Goal: Task Accomplishment & Management: Complete application form

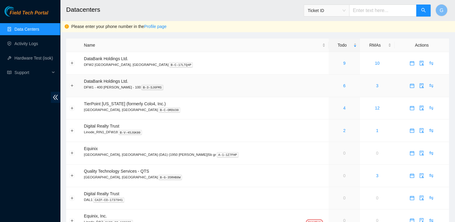
scroll to position [29, 0]
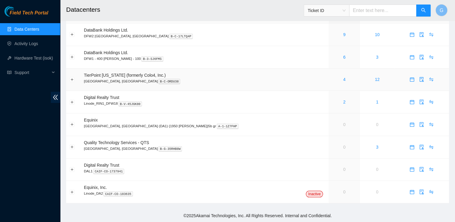
click at [109, 77] on span "TierPoint [US_STATE] (formerly Colo4, Inc.)" at bounding box center [125, 75] width 82 height 5
click at [343, 78] on link "4" at bounding box center [344, 79] width 2 height 5
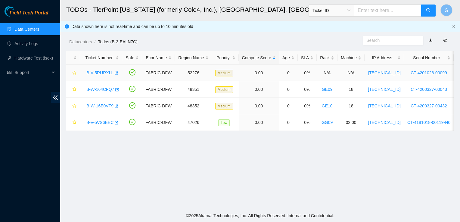
click at [105, 73] on link "B-V-5RURXLL" at bounding box center [99, 72] width 27 height 5
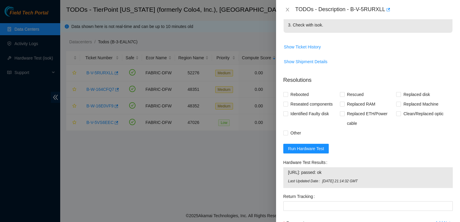
scroll to position [205, 0]
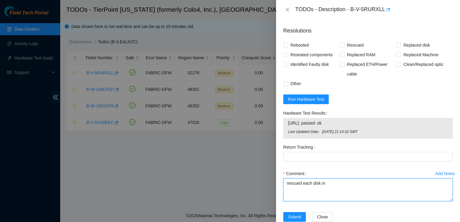
click at [349, 179] on textarea "rescued each disk in" at bounding box center [367, 190] width 169 height 23
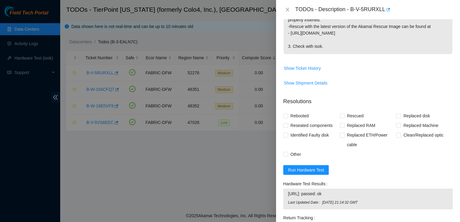
scroll to position [184, 0]
type textarea "rescued each disk individually"
click at [355, 213] on div "Return Tracking" at bounding box center [367, 218] width 169 height 10
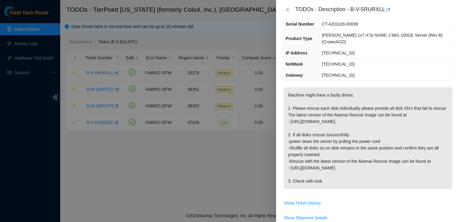
scroll to position [47, 0]
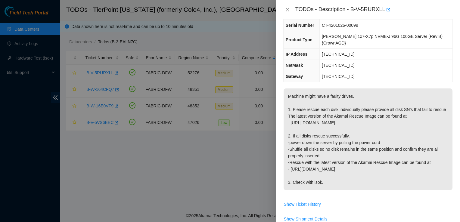
click at [312, 96] on p "Machine might have a faulty drives. 1. Please rescue each disk individually ple…" at bounding box center [368, 140] width 169 height 102
click at [387, 8] on icon "button" at bounding box center [388, 10] width 4 height 4
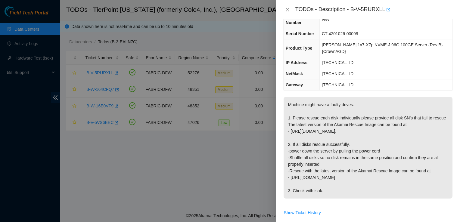
scroll to position [0, 0]
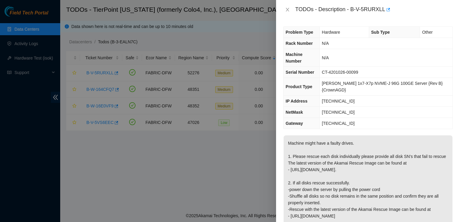
drag, startPoint x: 297, startPoint y: 9, endPoint x: 404, endPoint y: 219, distance: 236.3
click at [404, 219] on div "TODOs - Description - B-V-5RURXLL Problem Type Hardware Sub Type Other Rack Num…" at bounding box center [368, 111] width 184 height 222
copy div "ODOs - Description - B-V-5RURXLL Problem Type Hardware Sub Type Other Rack Numb…"
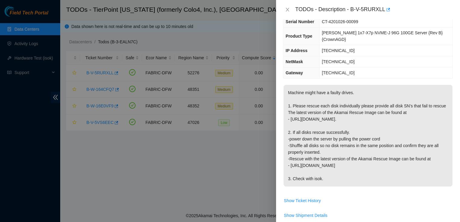
scroll to position [95, 0]
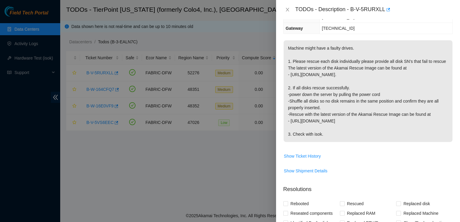
click at [347, 135] on td "Machine might have a faulty drives. 1. Please rescue each disk individually ple…" at bounding box center [367, 95] width 169 height 111
click at [284, 201] on input "Rebooted" at bounding box center [285, 203] width 4 height 4
checkbox input "true"
click at [342, 199] on label "Rescued" at bounding box center [353, 204] width 26 height 10
click at [342, 201] on input "Rescued" at bounding box center [342, 203] width 4 height 4
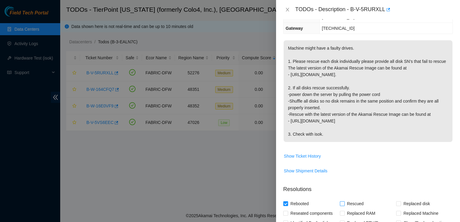
checkbox input "true"
click at [285, 211] on input "Reseated components" at bounding box center [285, 213] width 4 height 4
checkbox input "true"
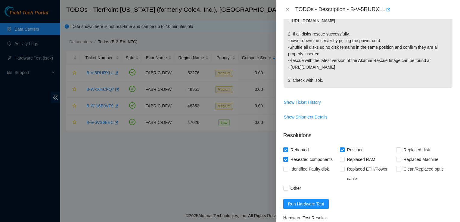
scroll to position [149, 0]
click at [287, 183] on label "Other" at bounding box center [293, 188] width 20 height 10
click at [287, 186] on input "Other" at bounding box center [285, 188] width 4 height 4
checkbox input "true"
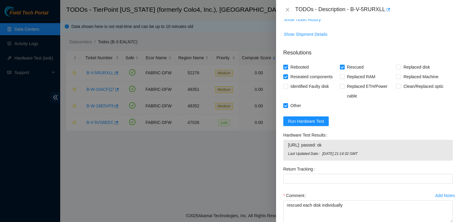
scroll to position [254, 0]
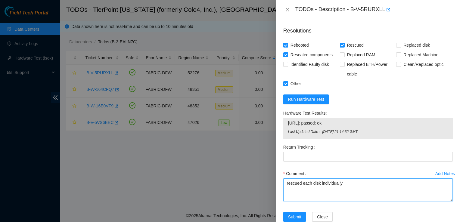
click at [356, 179] on textarea "rescued each disk individually" at bounding box center [367, 190] width 169 height 23
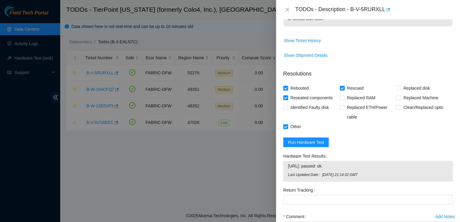
scroll to position [242, 0]
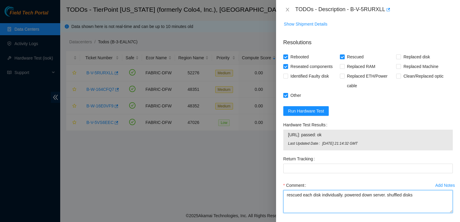
click at [415, 190] on textarea "rescued each disk individually. powered down server. shuffled disks" at bounding box center [367, 201] width 169 height 23
click at [411, 190] on textarea "rescued each disk individually. powered down server. shuffled disksebooted" at bounding box center [367, 201] width 169 height 23
drag, startPoint x: 295, startPoint y: 190, endPoint x: 413, endPoint y: 185, distance: 118.1
click at [415, 190] on textarea "rescued each disk individually. powered down server. shuffled disks rebooted ,r" at bounding box center [367, 201] width 169 height 23
click at [435, 190] on textarea "rescued each disk individually. powered down server. shuffled disks, rebooted ,r" at bounding box center [367, 201] width 169 height 23
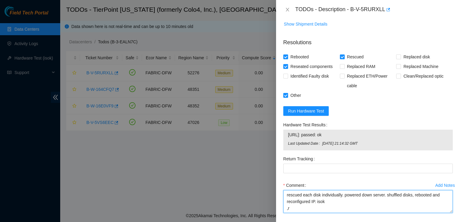
drag, startPoint x: 338, startPoint y: 192, endPoint x: 235, endPoint y: 154, distance: 109.8
click at [235, 154] on div "TODOs - Description - B-V-5RURXLL Problem Type Hardware Sub Type Other Rack Num…" at bounding box center [230, 111] width 460 height 222
paste textarea "shut down machine properly. rescued each disk individually. shuffled all disks.…"
click at [334, 190] on textarea "shut down machine properly. rescued each disk individually. shuffled all disks.…" at bounding box center [367, 201] width 169 height 23
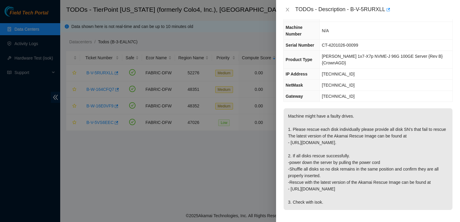
scroll to position [0, 0]
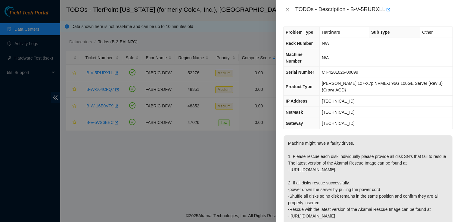
click at [184, 31] on div at bounding box center [230, 111] width 460 height 222
click at [418, 152] on p "Machine might have a faulty drives. 1. Please rescue each disk individually ple…" at bounding box center [368, 186] width 169 height 102
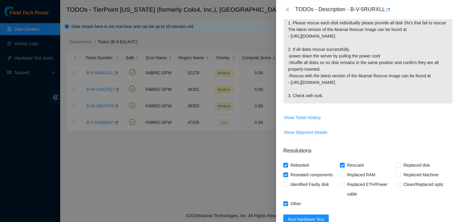
scroll to position [171, 0]
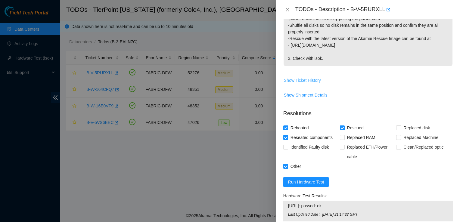
click at [310, 77] on span "Show Ticket History" at bounding box center [302, 80] width 37 height 7
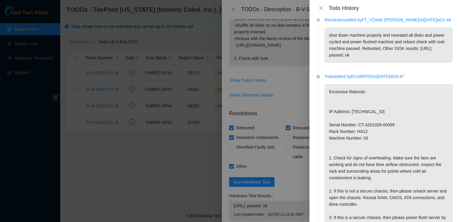
scroll to position [544, 0]
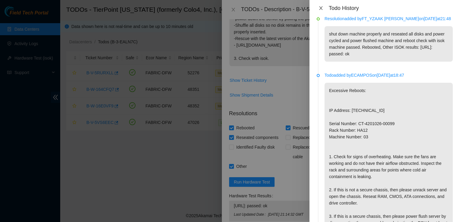
click at [320, 7] on icon "close" at bounding box center [320, 8] width 5 height 5
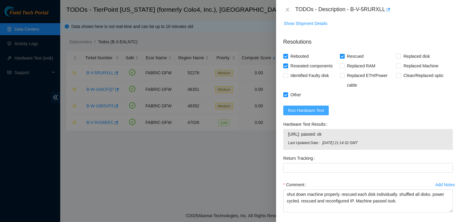
scroll to position [249, 0]
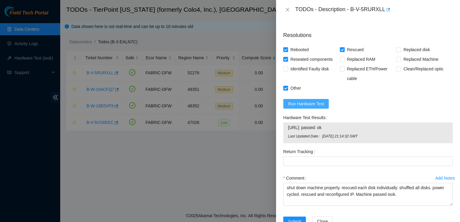
click at [316, 99] on button "Run Hardware Test" at bounding box center [306, 104] width 46 height 10
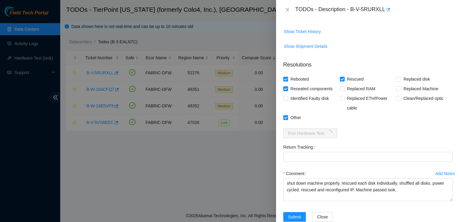
scroll to position [246, 0]
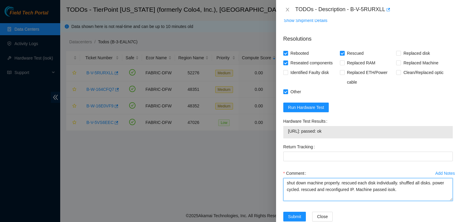
drag, startPoint x: 401, startPoint y: 180, endPoint x: 188, endPoint y: 117, distance: 222.0
click at [188, 117] on div "TODOs - Description - B-V-5RURXLL Problem Type Hardware Sub Type Other Rack Num…" at bounding box center [230, 111] width 460 height 222
click at [370, 30] on p "Resolutions" at bounding box center [367, 36] width 169 height 13
click at [342, 178] on textarea "shut down machine properly. rescued each disk individually. shuffled all disks.…" at bounding box center [367, 189] width 169 height 23
drag, startPoint x: 424, startPoint y: 180, endPoint x: 62, endPoint y: 104, distance: 370.0
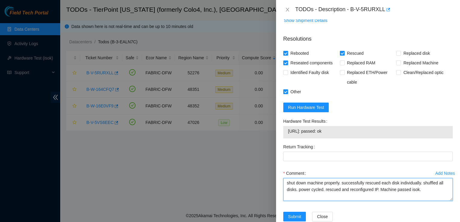
click at [62, 104] on div "TODOs - Description - B-V-5RURXLL Problem Type Hardware Sub Type Other Rack Num…" at bounding box center [230, 111] width 460 height 222
type textarea "shut down machine properly. successfully rescued each disk individually. shuffl…"
click at [402, 13] on div "TODOs - Description - B-V-5RURXLL" at bounding box center [373, 10] width 157 height 10
click at [300, 213] on span "Submit" at bounding box center [294, 216] width 13 height 7
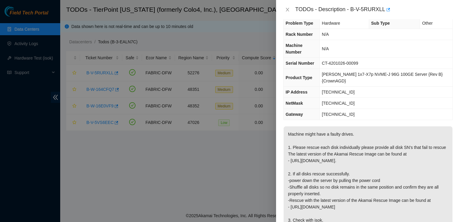
scroll to position [0, 0]
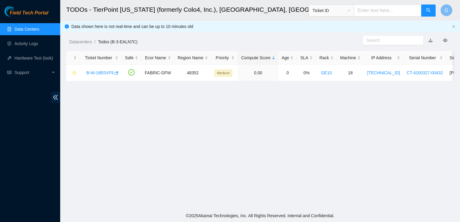
click at [287, 111] on main "TODOs - TierPoint [US_STATE] (formerly Colo4, Inc.), [GEOGRAPHIC_DATA], [GEOGRA…" at bounding box center [260, 105] width 400 height 210
click at [124, 183] on main "TODOs - TierPoint [US_STATE] (formerly Colo4, Inc.), [GEOGRAPHIC_DATA], [GEOGRA…" at bounding box center [260, 105] width 400 height 210
click at [25, 45] on link "Activity Logs" at bounding box center [26, 43] width 24 height 5
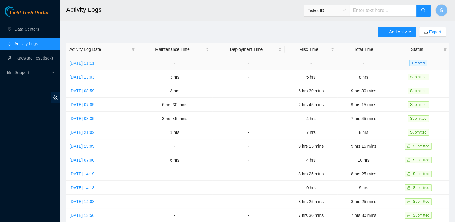
click at [93, 64] on link "[DATE] 11:11" at bounding box center [82, 63] width 25 height 5
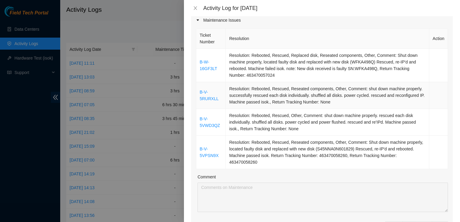
scroll to position [91, 0]
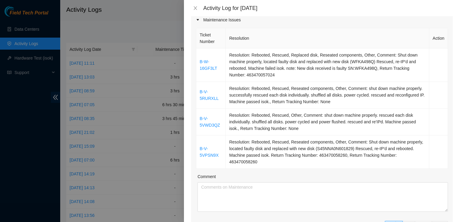
type input "1"
click at [397, 222] on span "up" at bounding box center [399, 225] width 4 height 4
click at [396, 210] on div "Ticket Number Resolution Action B-W-16GF3LT Resolution: Rebooted, Rescued, Repl…" at bounding box center [322, 139] width 262 height 224
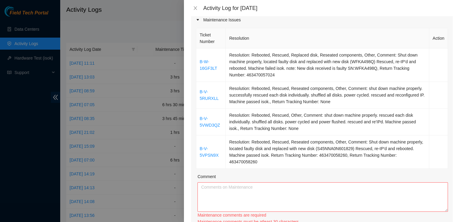
type input "2"
drag, startPoint x: 396, startPoint y: 210, endPoint x: 397, endPoint y: 214, distance: 4.1
type input "3"
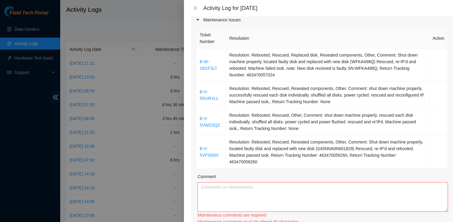
type input "3"
type input "4"
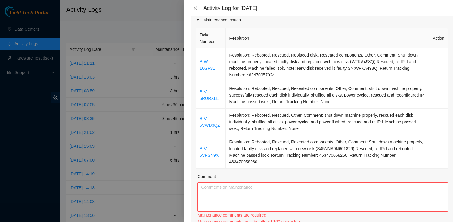
type input "3"
type input "4"
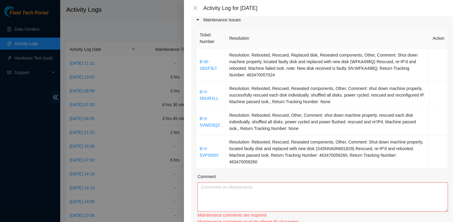
type input "5"
type input "6"
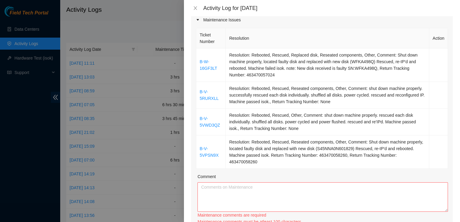
type input "6"
drag, startPoint x: 219, startPoint y: 58, endPoint x: 198, endPoint y: 45, distance: 24.7
click at [198, 48] on td "B-W-16GF3LT" at bounding box center [211, 64] width 30 height 33
copy link "B-W-16GF3LT"
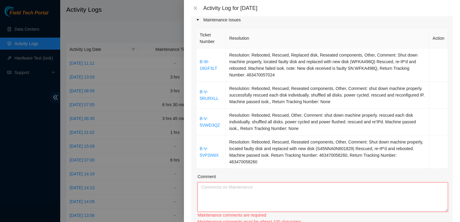
click at [212, 182] on textarea "Comment" at bounding box center [322, 197] width 250 height 30
paste textarea "B-W-16GF3LT"
click at [246, 182] on textarea "B-W-16GF3LT" at bounding box center [322, 197] width 250 height 30
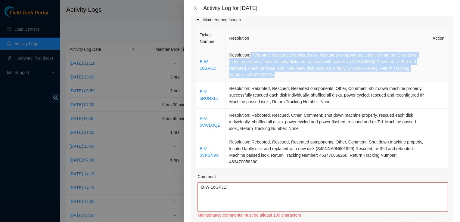
drag, startPoint x: 249, startPoint y: 46, endPoint x: 332, endPoint y: 69, distance: 86.7
click at [332, 69] on td "Resolution: Rebooted, Rescued, Replaced disk, Reseated components, Other, Comme…" at bounding box center [328, 64] width 204 height 33
copy td "Rebooted, Rescued, Replaced disk, Reseated components, Other, Comment: Shut dow…"
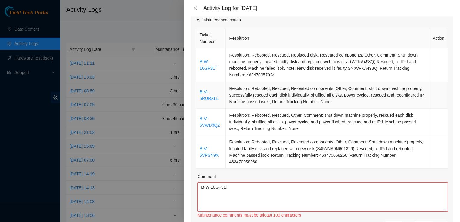
click at [300, 95] on td "Resolution: Rebooted, Rescued, Reseated components, Other, Comment: shut down m…" at bounding box center [328, 95] width 204 height 27
click at [247, 182] on textarea "B-W-16GF3LT" at bounding box center [322, 197] width 250 height 30
paste textarea "Rebooted, Rescued, Replaced disk, Reseated components, Other, Comment: Shut dow…"
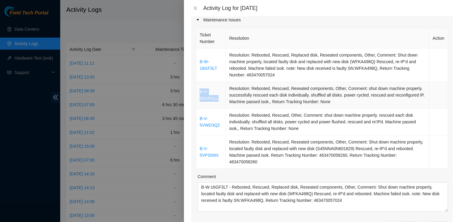
drag, startPoint x: 219, startPoint y: 89, endPoint x: 197, endPoint y: 84, distance: 22.9
click at [197, 84] on td "B-V-5RURXLL" at bounding box center [211, 95] width 30 height 27
copy link "B-V-5RURXLL"
drag, startPoint x: 440, startPoint y: 194, endPoint x: 442, endPoint y: 238, distance: 43.7
click at [442, 222] on html "Field Tech Portal Data Centers Activity Logs Hardware Test (isok) Support Activ…" at bounding box center [230, 111] width 460 height 222
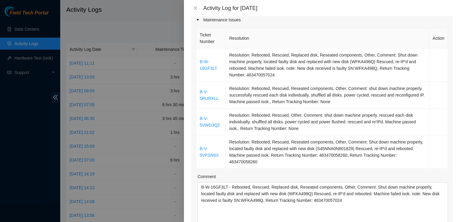
click at [196, 200] on div "Ticket Number Resolution Action B-W-16GF3LT Resolution: Rebooted, Rescued, Repl…" at bounding box center [322, 157] width 262 height 261
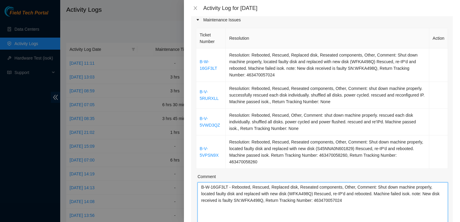
click at [208, 195] on textarea "B-W-16GF3LT - Rebooted, Rescued, Replaced disk, Reseated components, Other, Com…" at bounding box center [322, 218] width 250 height 73
paste textarea "B-V-5RURXLL"
click at [226, 182] on textarea "B-W-16GF3LT - Rebooted, Rescued, Replaced disk, Reseated components, Other, Com…" at bounding box center [322, 218] width 250 height 73
click at [244, 196] on textarea "B-W-16GF3LT - Rebooted, Rescued, Replaced disk, Reseated components, Other, Com…" at bounding box center [322, 218] width 250 height 73
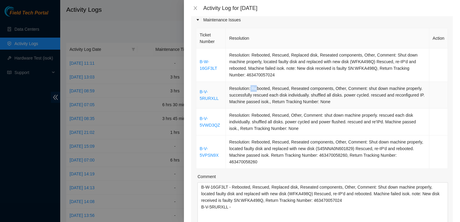
drag, startPoint x: 249, startPoint y: 77, endPoint x: 253, endPoint y: 79, distance: 4.8
click at [253, 82] on td "Resolution: Rebooted, Rescued, Reseated components, Other, Comment: shut down m…" at bounding box center [328, 95] width 204 height 27
drag, startPoint x: 253, startPoint y: 79, endPoint x: 259, endPoint y: 99, distance: 20.8
click at [259, 99] on td "Resolution: Rebooted, Rescued, Reseated components, Other, Comment: shut down m…" at bounding box center [328, 95] width 204 height 27
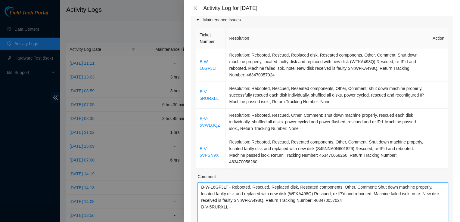
drag, startPoint x: 371, startPoint y: 173, endPoint x: 229, endPoint y: 170, distance: 141.8
click at [229, 182] on textarea "B-W-16GF3LT - Rebooted, Rescued, Replaced disk, Reseated components, Other, Com…" at bounding box center [322, 218] width 250 height 73
drag, startPoint x: 229, startPoint y: 170, endPoint x: 239, endPoint y: 162, distance: 13.3
click at [239, 173] on div "Comment B-W-16GF3LT - Shut down machine properly, located faulty disk and repla…" at bounding box center [322, 214] width 250 height 82
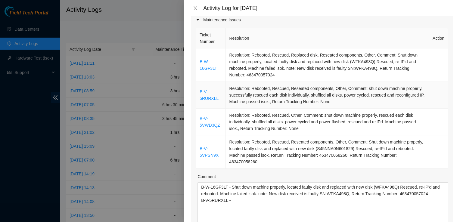
click at [365, 82] on td "Resolution: Rebooted, Rescued, Reseated components, Other, Comment: shut down m…" at bounding box center [328, 95] width 204 height 27
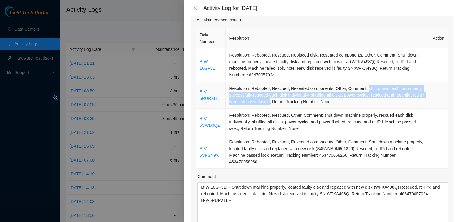
drag, startPoint x: 365, startPoint y: 79, endPoint x: 273, endPoint y: 96, distance: 93.2
click at [273, 96] on td "Resolution: Rebooted, Rescued, Reseated components, Other, Comment: shut down m…" at bounding box center [328, 95] width 204 height 27
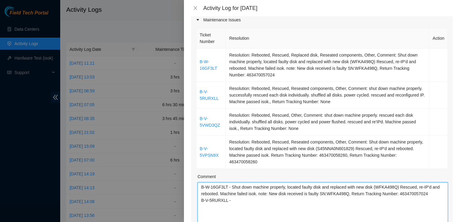
click at [236, 185] on textarea "B-W-16GF3LT - Shut down machine properly, located faulty disk and replaced with…" at bounding box center [322, 218] width 250 height 73
paste textarea "B-V-5RURXLL"
click at [198, 184] on textarea "B-W-16GF3LT - Shut down machine properly, located faulty disk and replaced with…" at bounding box center [322, 218] width 250 height 73
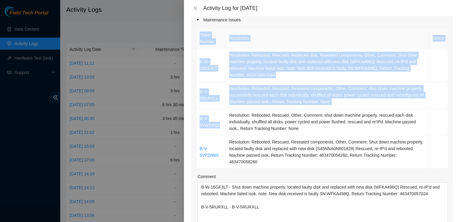
drag, startPoint x: 223, startPoint y: 114, endPoint x: 195, endPoint y: 104, distance: 29.8
click at [195, 104] on div "Ticket Number Resolution Action B-W-16GF3LT Resolution: Rebooted, Rescued, Repl…" at bounding box center [322, 157] width 262 height 261
drag, startPoint x: 195, startPoint y: 104, endPoint x: 202, endPoint y: 118, distance: 15.5
click at [202, 118] on link "B-V-5VWD3QZ" at bounding box center [210, 121] width 20 height 11
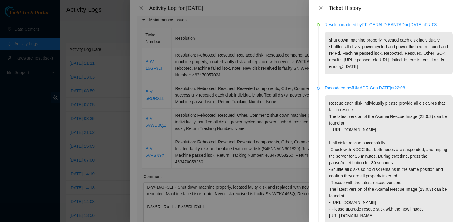
click at [172, 114] on div at bounding box center [230, 111] width 460 height 222
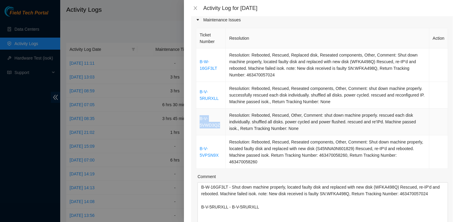
drag, startPoint x: 199, startPoint y: 108, endPoint x: 219, endPoint y: 119, distance: 22.8
click at [219, 119] on td "B-V-5VWD3QZ" at bounding box center [211, 122] width 30 height 27
copy link "B-V-5VWD3QZ"
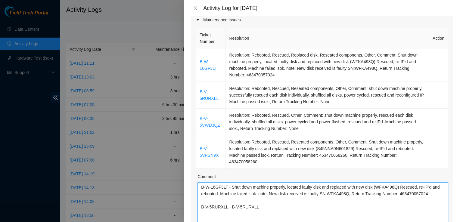
click at [209, 203] on textarea "B-W-16GF3LT - Shut down machine properly, located faulty disk and replaced with…" at bounding box center [322, 218] width 250 height 73
click at [229, 200] on textarea "B-W-16GF3LT - Shut down machine properly, located faulty disk and replaced with…" at bounding box center [322, 218] width 250 height 73
click at [238, 187] on textarea "B-W-16GF3LT - Shut down machine properly, located faulty disk and replaced with…" at bounding box center [322, 218] width 250 height 73
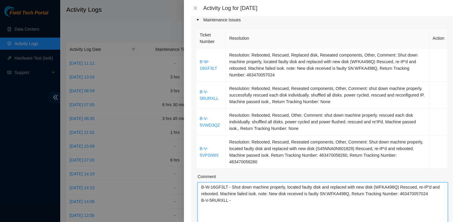
paste textarea "B-V-5VWD3QZ"
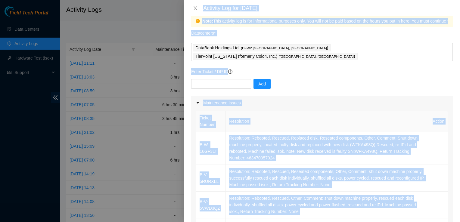
scroll to position [0, 0]
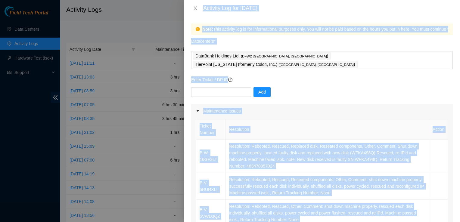
drag, startPoint x: 427, startPoint y: 150, endPoint x: 165, endPoint y: 7, distance: 298.5
click at [165, 7] on div "Activity Log for [DATE] Note: This activity log is for informational purposes o…" at bounding box center [230, 111] width 460 height 222
click at [337, 89] on div "Add" at bounding box center [322, 95] width 262 height 17
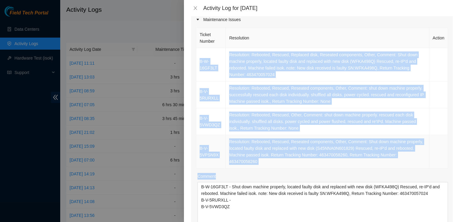
scroll to position [142, 0]
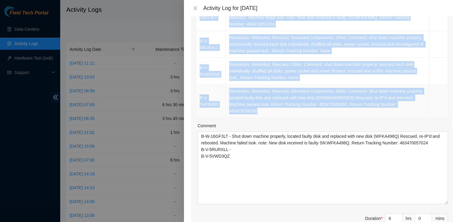
drag, startPoint x: 199, startPoint y: 106, endPoint x: 423, endPoint y: 101, distance: 224.0
click at [423, 101] on tbody "B-W-16GF3LT Resolution: Rebooted, Rescued, Replaced disk, Reseated components, …" at bounding box center [322, 58] width 252 height 120
copy tbody "B-W-16GF3LT Resolution: Rebooted, Rescued, Replaced disk, Reseated components, …"
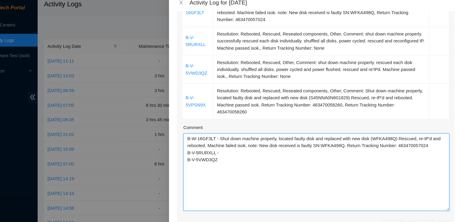
drag, startPoint x: 253, startPoint y: 159, endPoint x: 174, endPoint y: 97, distance: 100.8
click at [174, 97] on div "Activity Log for [DATE] Note: This activity log is for informational purposes o…" at bounding box center [230, 111] width 460 height 222
paste textarea "Resolution: Rebooted, Rescued, Replaced disk, Reseated components, Other, Comme…"
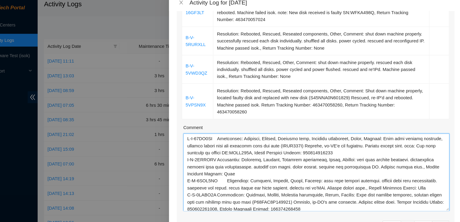
scroll to position [8, 0]
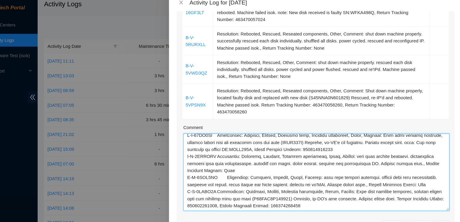
click at [351, 186] on textarea "Comment" at bounding box center [322, 168] width 250 height 73
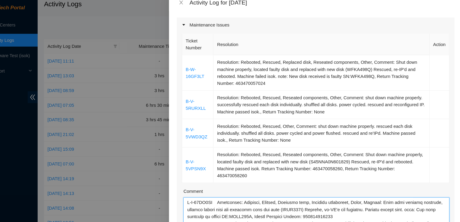
scroll to position [0, 0]
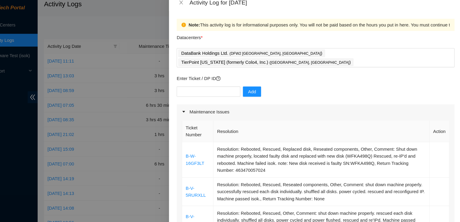
drag, startPoint x: 381, startPoint y: 187, endPoint x: 140, endPoint y: 9, distance: 298.8
click at [140, 4] on div "Activity Log for [DATE] Note: This activity log is for informational purposes o…" at bounding box center [230, 111] width 460 height 222
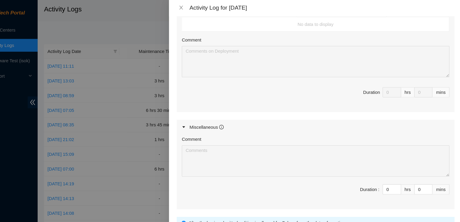
scroll to position [423, 0]
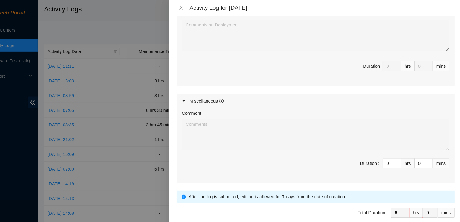
type textarea "B-W-16GF3LT Resolution: Rebooted, Rescued, Replaced disk, Reseated components, …"
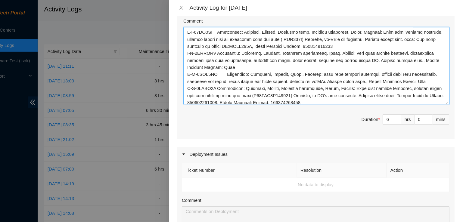
scroll to position [247, 0]
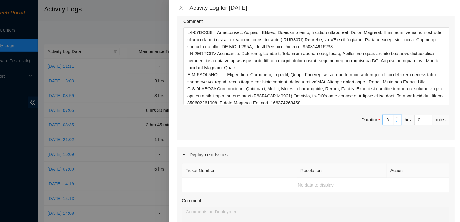
type input "5"
click at [398, 115] on icon "down" at bounding box center [399, 116] width 2 height 2
type input "6"
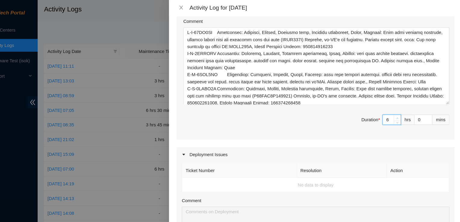
click at [398, 112] on icon "up" at bounding box center [399, 112] width 2 height 1
type input "7"
click at [398, 112] on icon "up" at bounding box center [399, 112] width 2 height 1
type input "8"
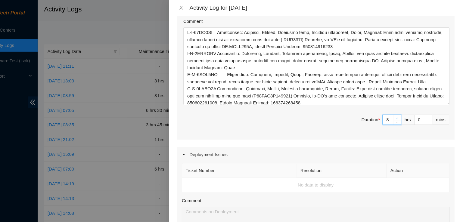
type input "8"
click at [398, 112] on icon "up" at bounding box center [399, 112] width 2 height 1
type input "1"
click at [425, 109] on span "Increase Value" at bounding box center [428, 111] width 7 height 5
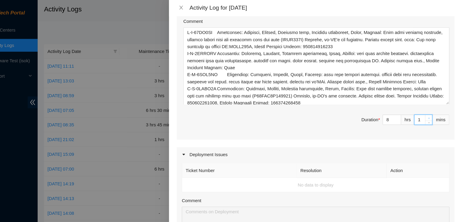
type input "2"
click at [425, 109] on span "Increase Value" at bounding box center [428, 111] width 7 height 5
type input "3"
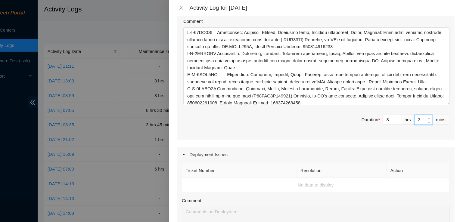
type input "4"
type input "5"
type input "6"
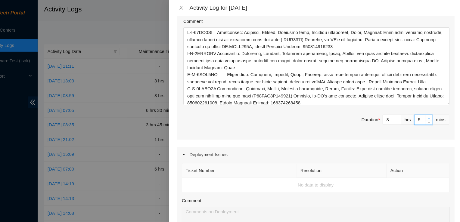
type input "6"
type input "7"
type input "8"
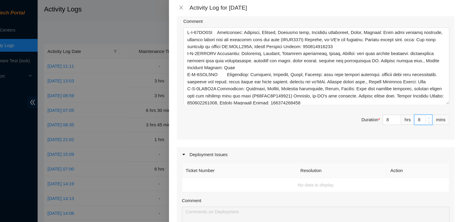
type input "9"
type input "10"
type input "11"
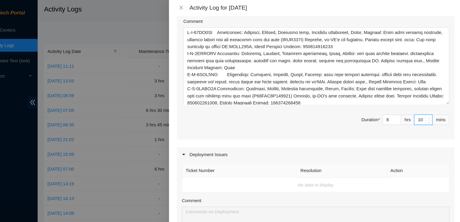
type input "11"
type input "12"
drag, startPoint x: 424, startPoint y: 99, endPoint x: 421, endPoint y: 97, distance: 3.3
click at [425, 109] on span "Increase Value" at bounding box center [428, 111] width 7 height 5
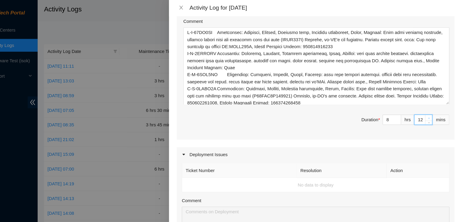
type input "13"
click at [425, 109] on span "Increase Value" at bounding box center [428, 111] width 7 height 5
type input "14"
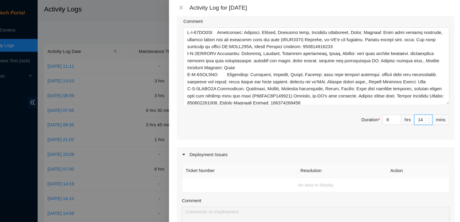
click at [427, 110] on span "up" at bounding box center [429, 112] width 4 height 4
type input "15"
click at [427, 110] on span "up" at bounding box center [429, 112] width 4 height 4
type input "16"
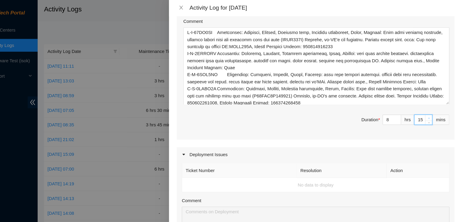
type input "16"
click at [427, 110] on span "up" at bounding box center [429, 112] width 4 height 4
type input "17"
click at [427, 110] on span "up" at bounding box center [429, 112] width 4 height 4
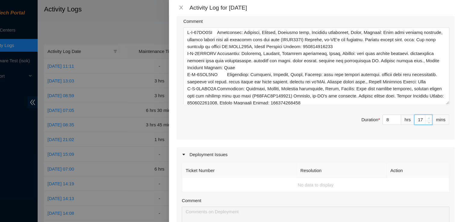
type input "18"
click at [427, 110] on span "up" at bounding box center [429, 112] width 4 height 4
type input "19"
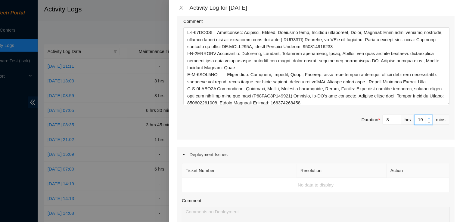
click at [427, 110] on span "up" at bounding box center [429, 112] width 4 height 4
type input "20"
click at [427, 110] on span "up" at bounding box center [429, 112] width 4 height 4
type input "21"
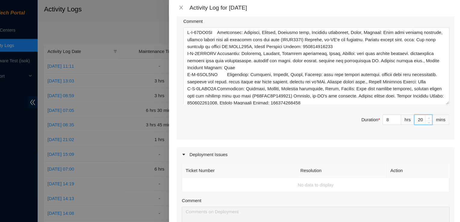
type input "21"
click at [427, 110] on span "up" at bounding box center [429, 112] width 4 height 4
type input "22"
click at [427, 110] on span "up" at bounding box center [429, 112] width 4 height 4
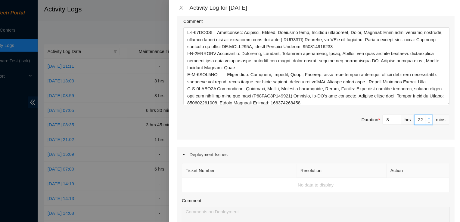
type input "23"
click at [427, 110] on span "up" at bounding box center [429, 112] width 4 height 4
type input "24"
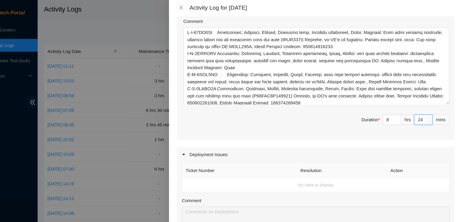
click at [427, 110] on span "up" at bounding box center [429, 112] width 4 height 4
type input "25"
click at [427, 110] on span "up" at bounding box center [429, 112] width 4 height 4
type input "26"
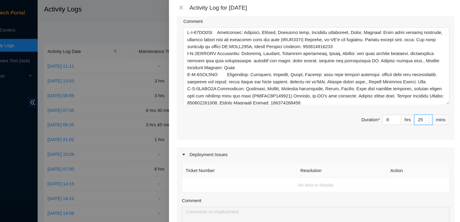
type input "26"
click at [427, 110] on span "up" at bounding box center [429, 112] width 4 height 4
type input "27"
click at [427, 110] on span "up" at bounding box center [429, 112] width 4 height 4
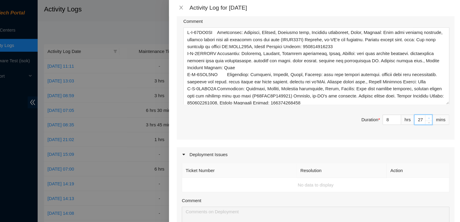
type input "28"
click at [427, 110] on span "up" at bounding box center [429, 112] width 4 height 4
type input "29"
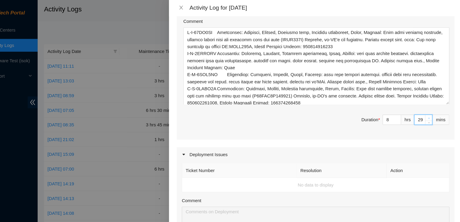
click at [427, 110] on span "up" at bounding box center [429, 112] width 4 height 4
type input "30"
click at [427, 110] on span "up" at bounding box center [429, 112] width 4 height 4
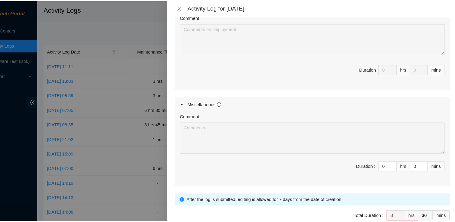
scroll to position [423, 0]
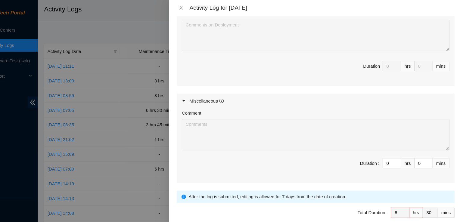
click at [197, 217] on span "Submit" at bounding box center [202, 220] width 13 height 7
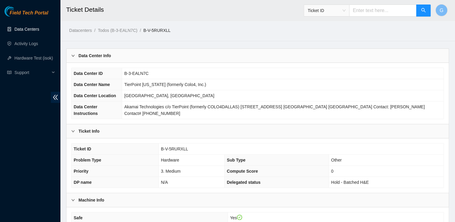
click at [39, 32] on link "Data Centers" at bounding box center [26, 29] width 25 height 5
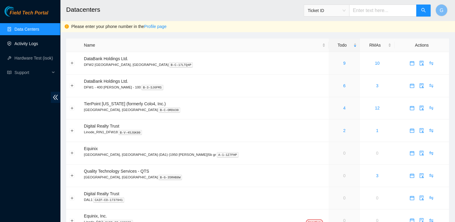
click at [27, 44] on link "Activity Logs" at bounding box center [26, 43] width 24 height 5
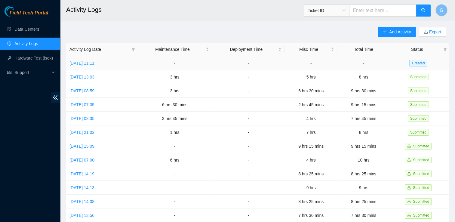
click at [95, 64] on link "[DATE] 11:11" at bounding box center [82, 63] width 25 height 5
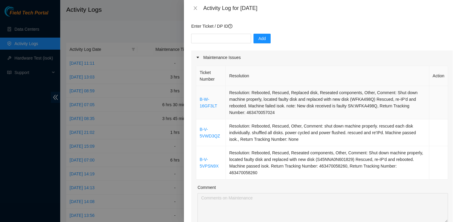
scroll to position [47, 0]
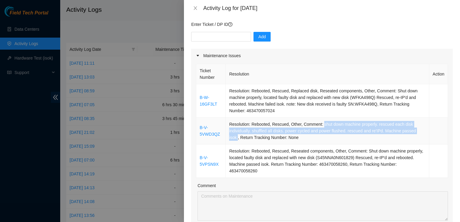
drag, startPoint x: 320, startPoint y: 124, endPoint x: 236, endPoint y: 141, distance: 85.9
click at [236, 141] on td "Resolution: Rebooted, Rescued, Other, Comment: shut down machine properly. resc…" at bounding box center [328, 131] width 204 height 27
copy td "shut down machine properly. rescued each disk individually. shuffled all disks.…"
